Goal: Information Seeking & Learning: Compare options

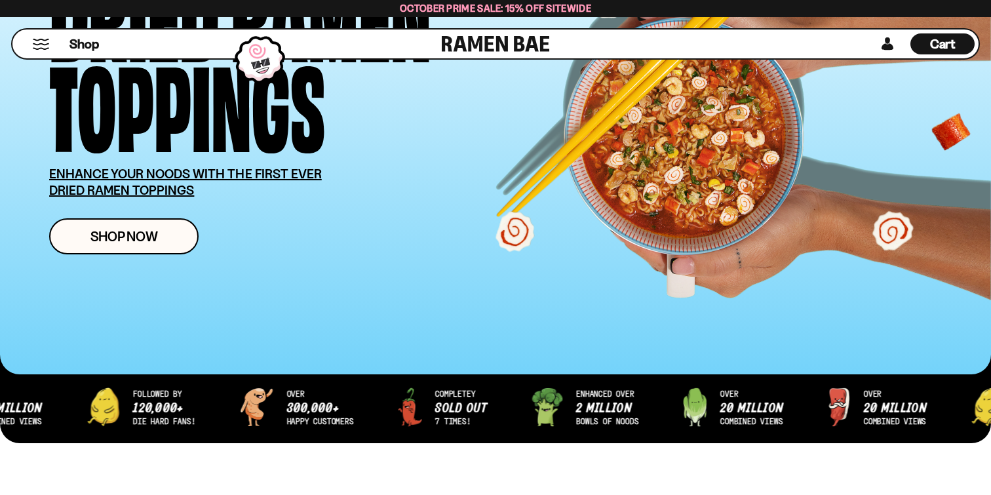
scroll to position [217, 0]
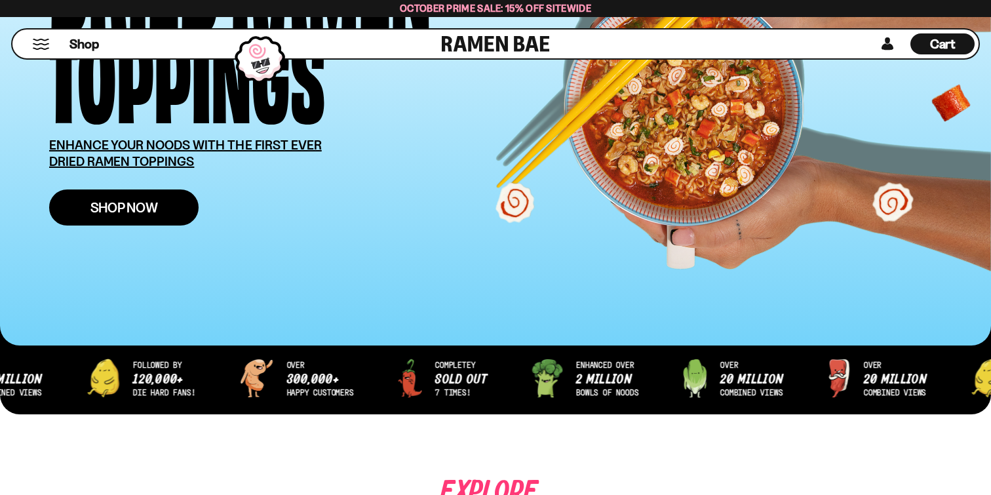
click at [145, 205] on span "Shop Now" at bounding box center [124, 208] width 68 height 14
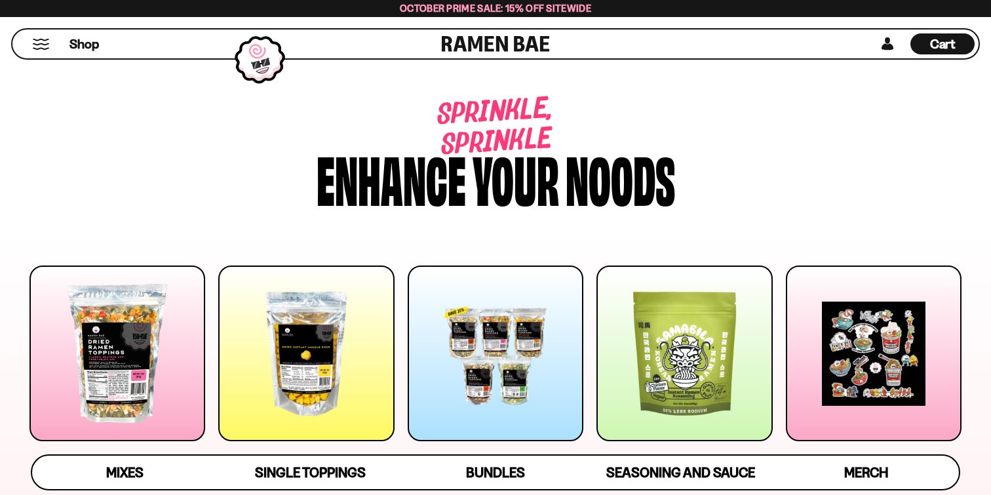
scroll to position [186, 0]
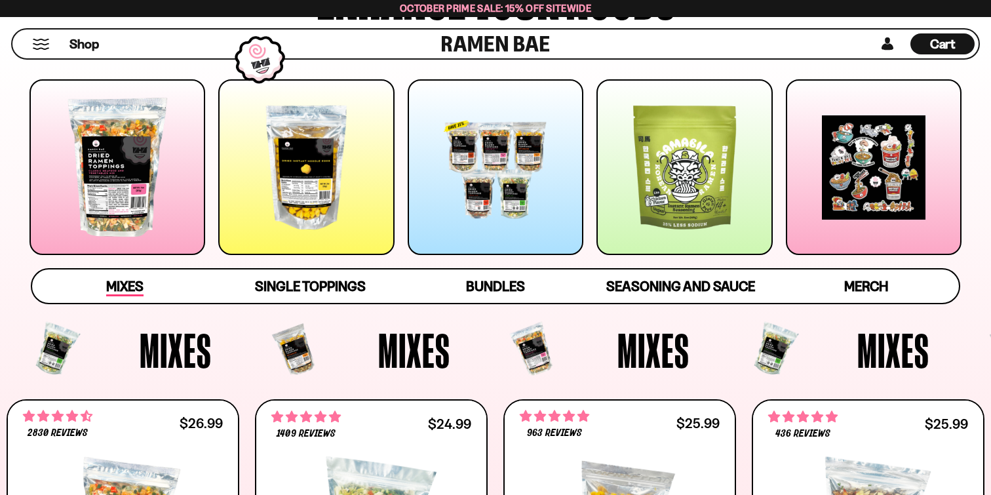
click at [127, 286] on span "Mixes" at bounding box center [124, 287] width 37 height 18
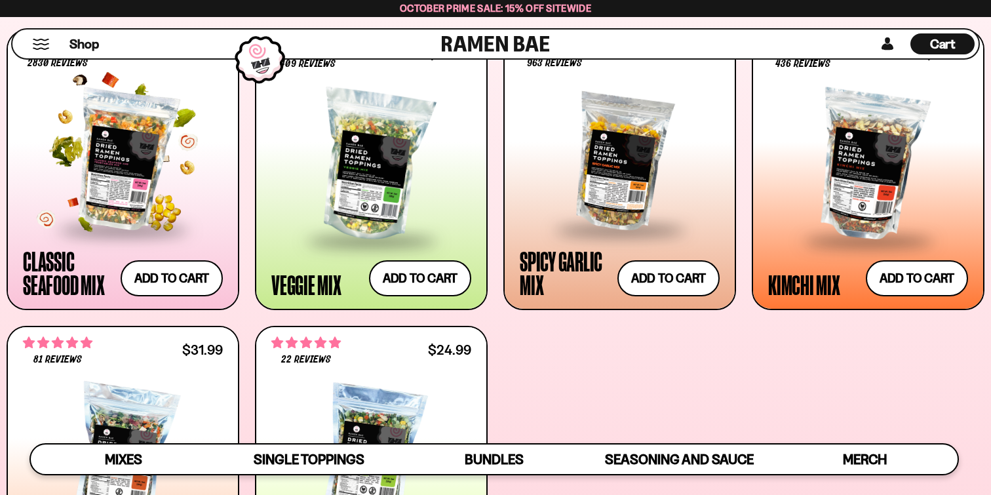
scroll to position [535, 0]
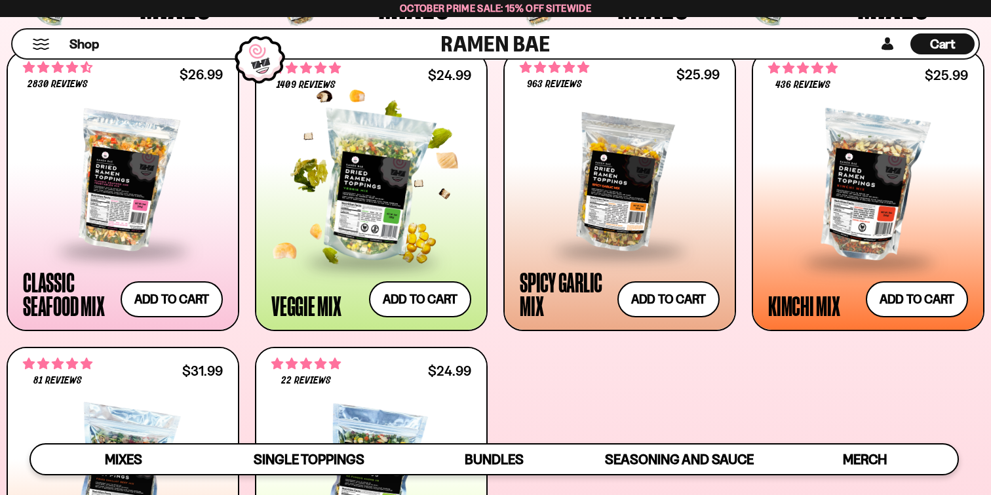
click at [378, 170] on div at bounding box center [371, 186] width 200 height 147
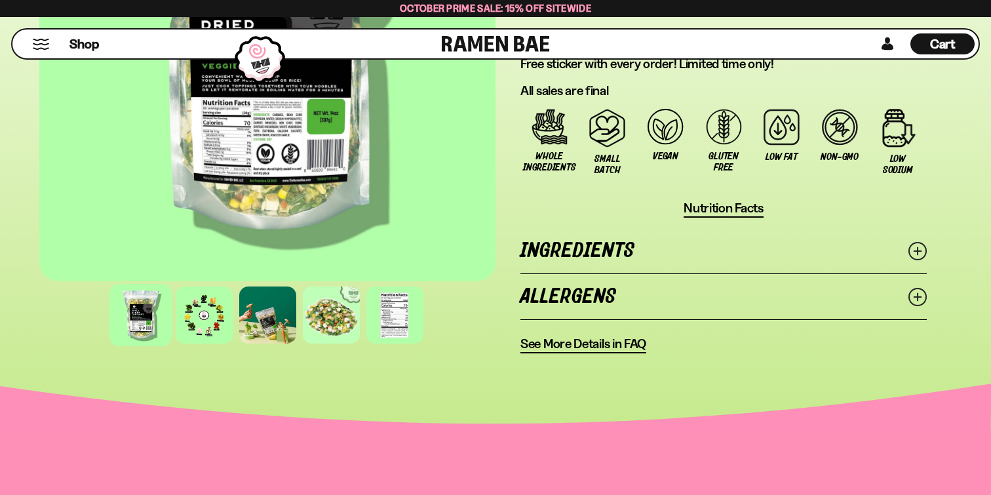
scroll to position [1052, 0]
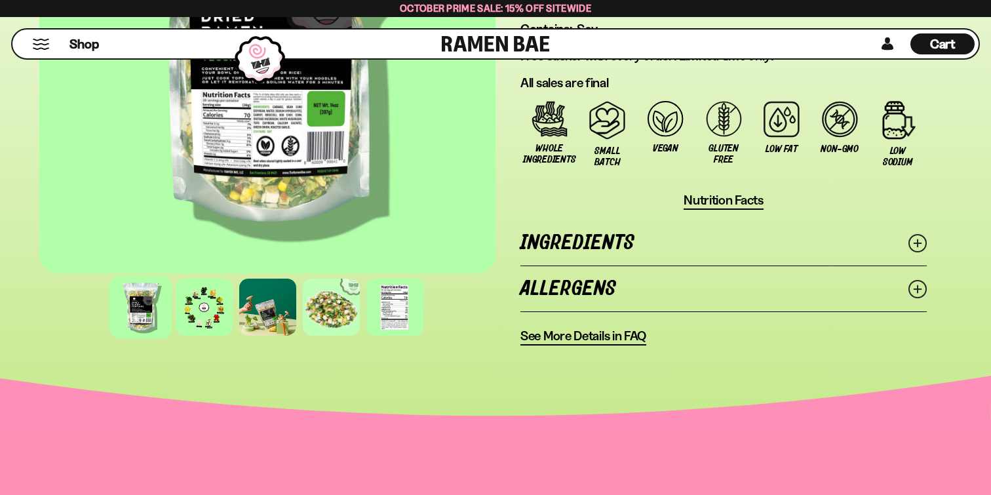
click at [568, 241] on link "Ingredients" at bounding box center [724, 242] width 407 height 45
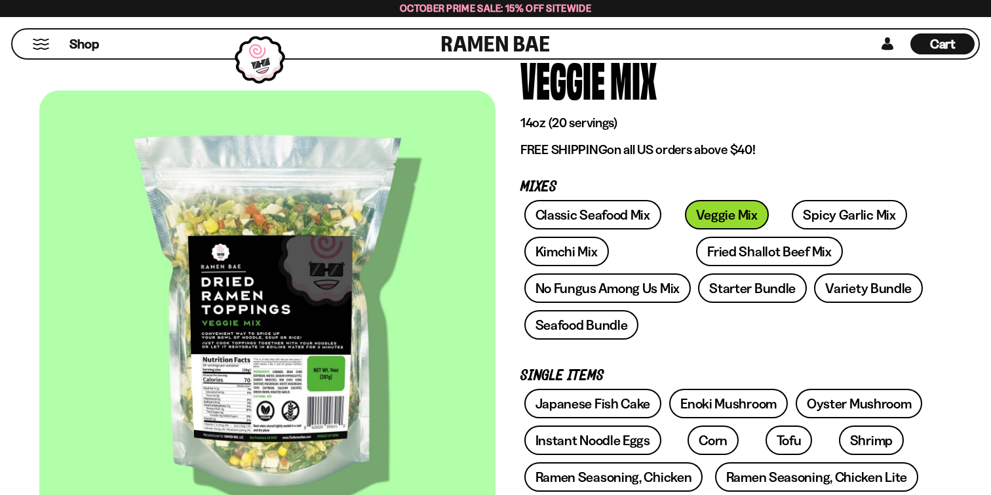
scroll to position [117, 0]
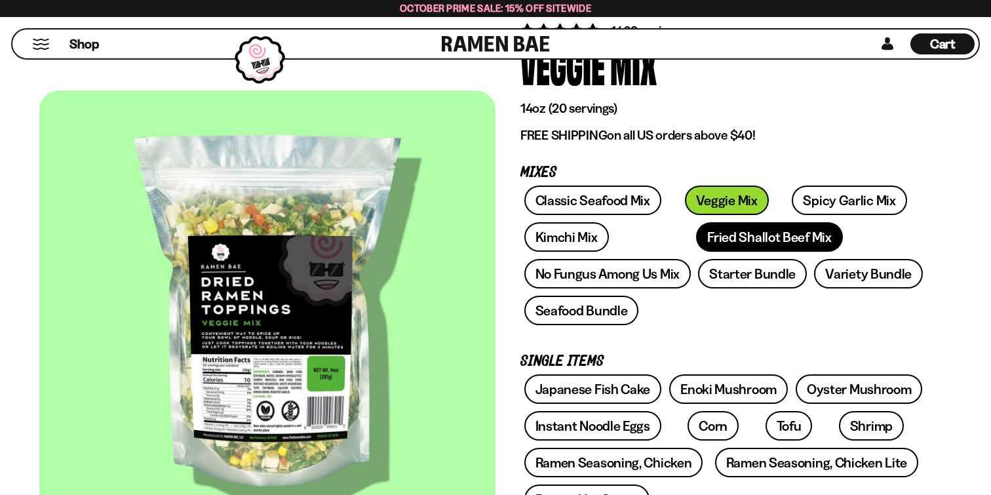
click at [696, 237] on link "Fried Shallot Beef Mix" at bounding box center [769, 237] width 146 height 30
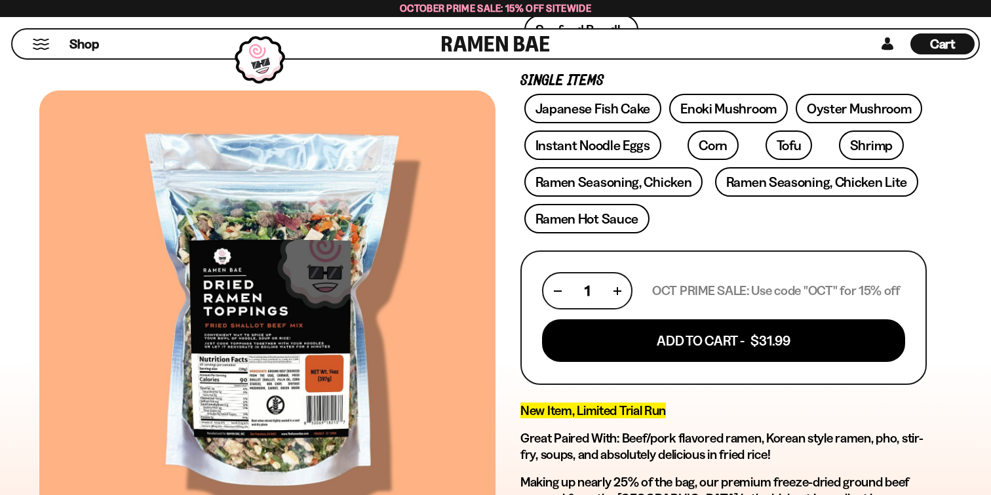
scroll to position [174, 0]
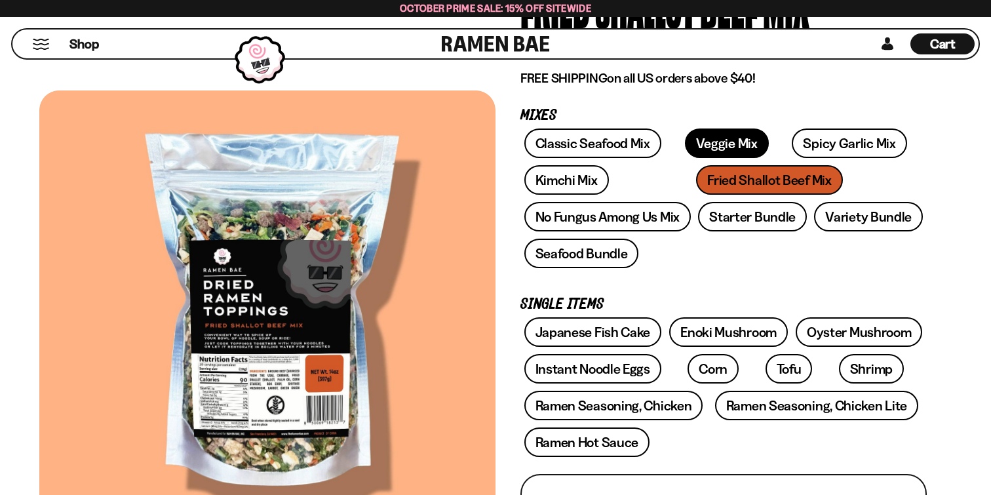
click at [698, 146] on link "Veggie Mix" at bounding box center [727, 144] width 84 height 30
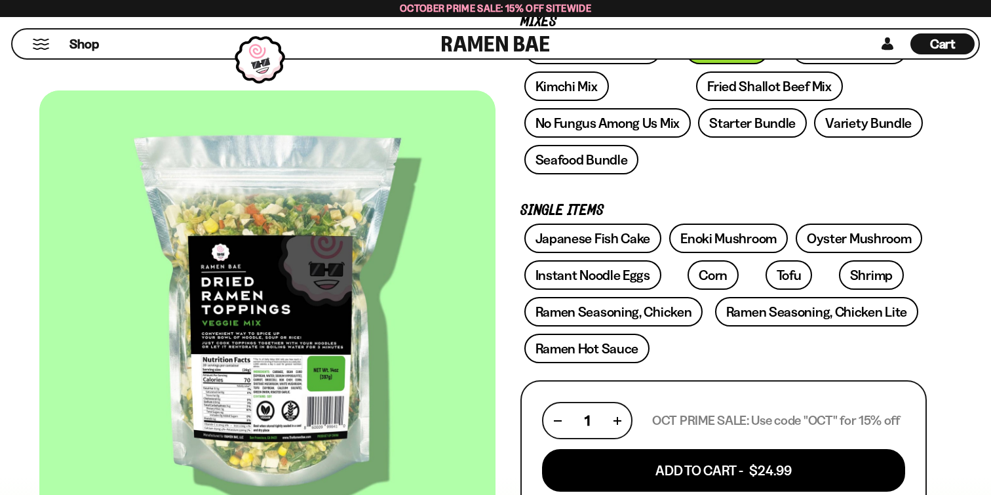
scroll to position [242, 0]
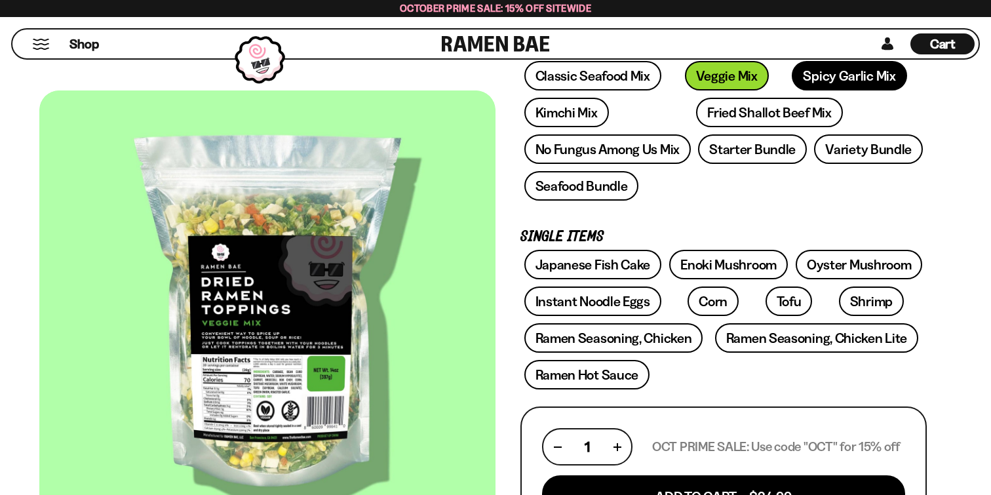
click at [830, 87] on link "Spicy Garlic Mix" at bounding box center [849, 76] width 115 height 30
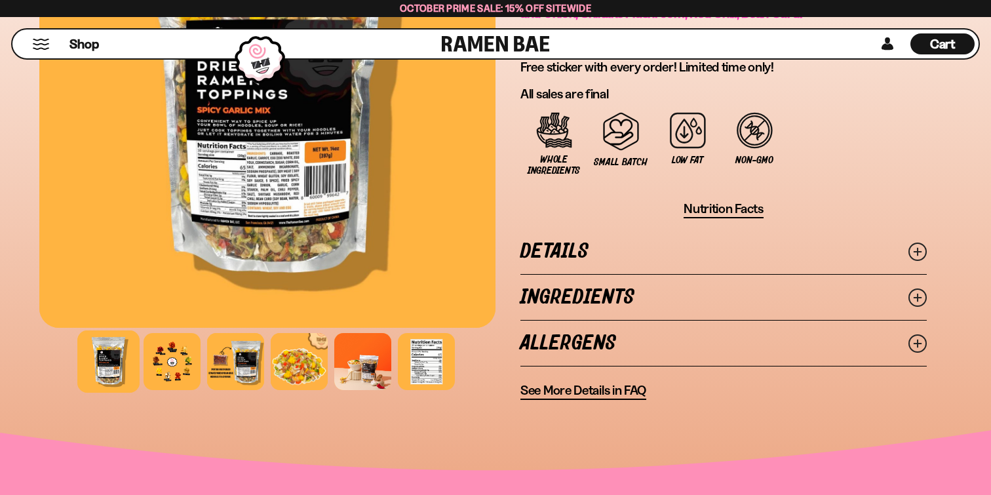
scroll to position [982, 0]
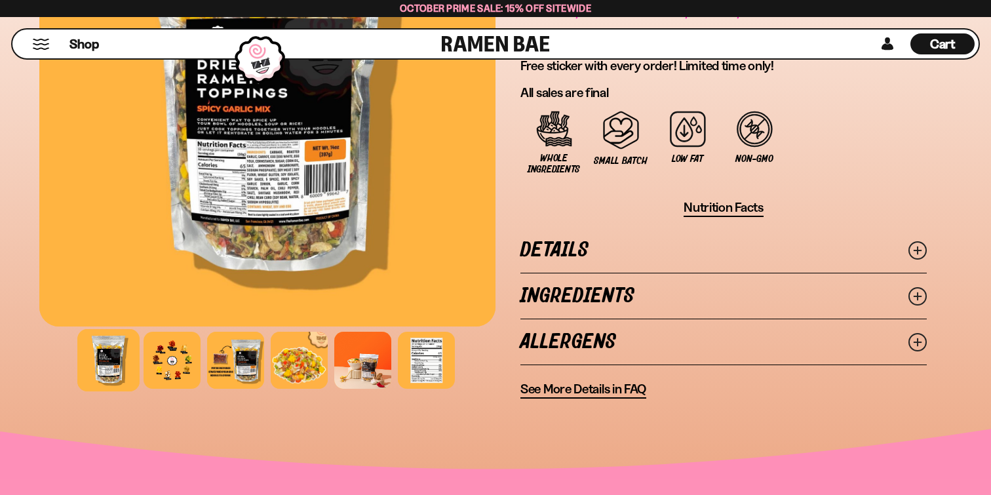
click at [660, 296] on link "Ingredients" at bounding box center [724, 295] width 407 height 45
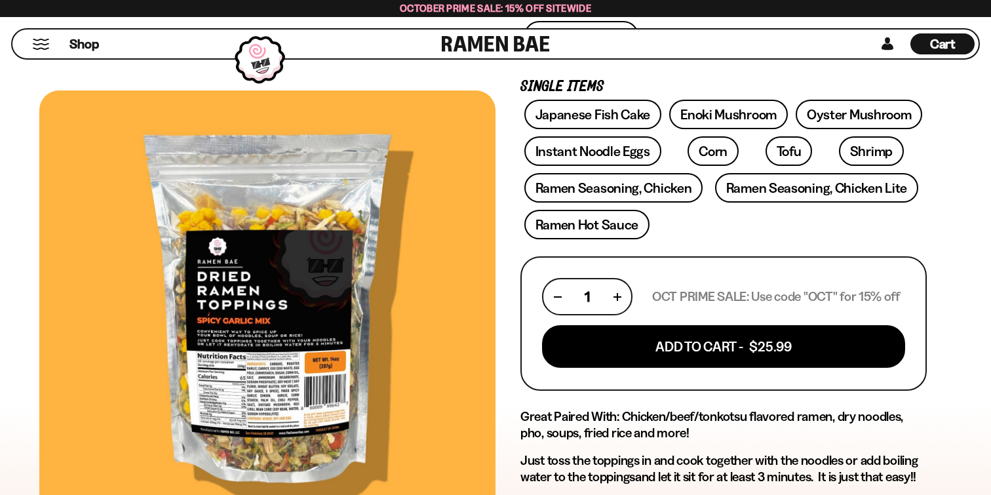
scroll to position [0, 0]
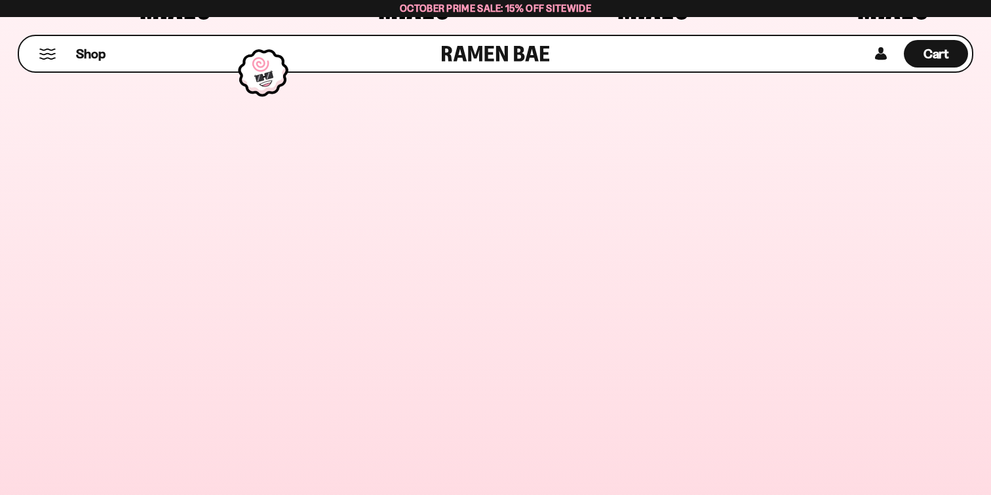
scroll to position [535, 0]
